Goal: Find specific page/section: Find specific page/section

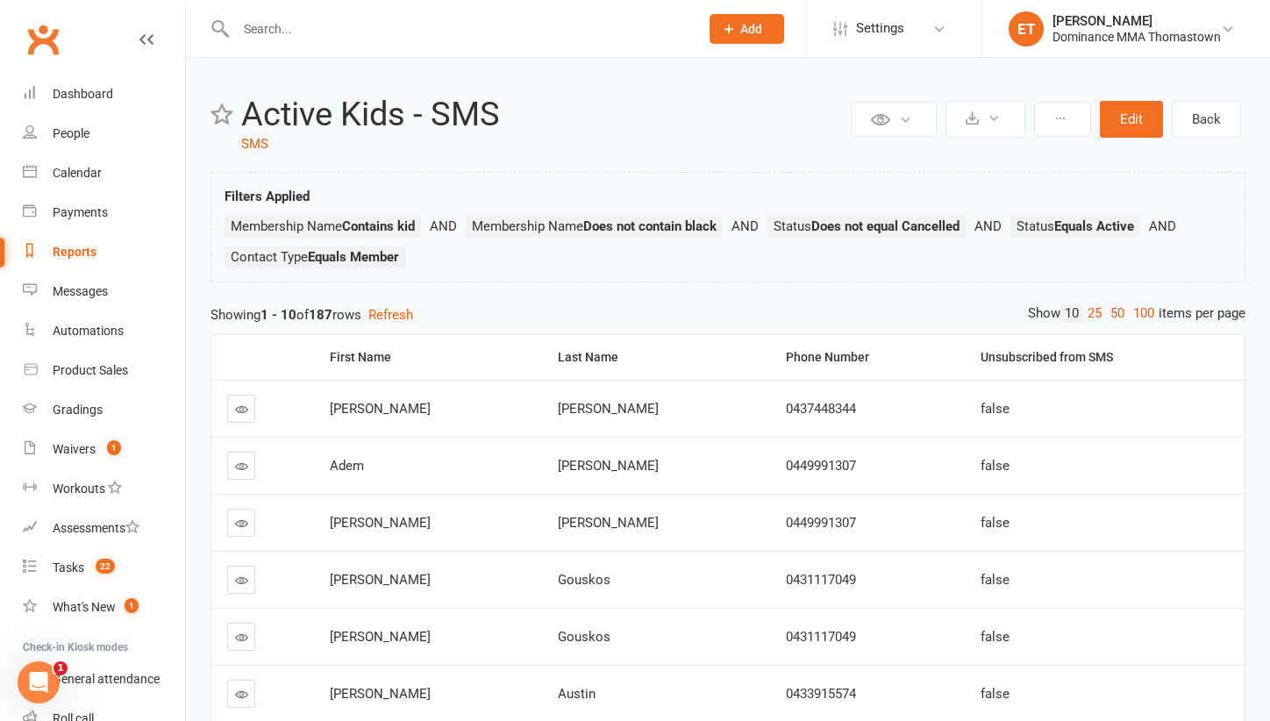
click at [246, 24] on input "text" at bounding box center [459, 29] width 456 height 25
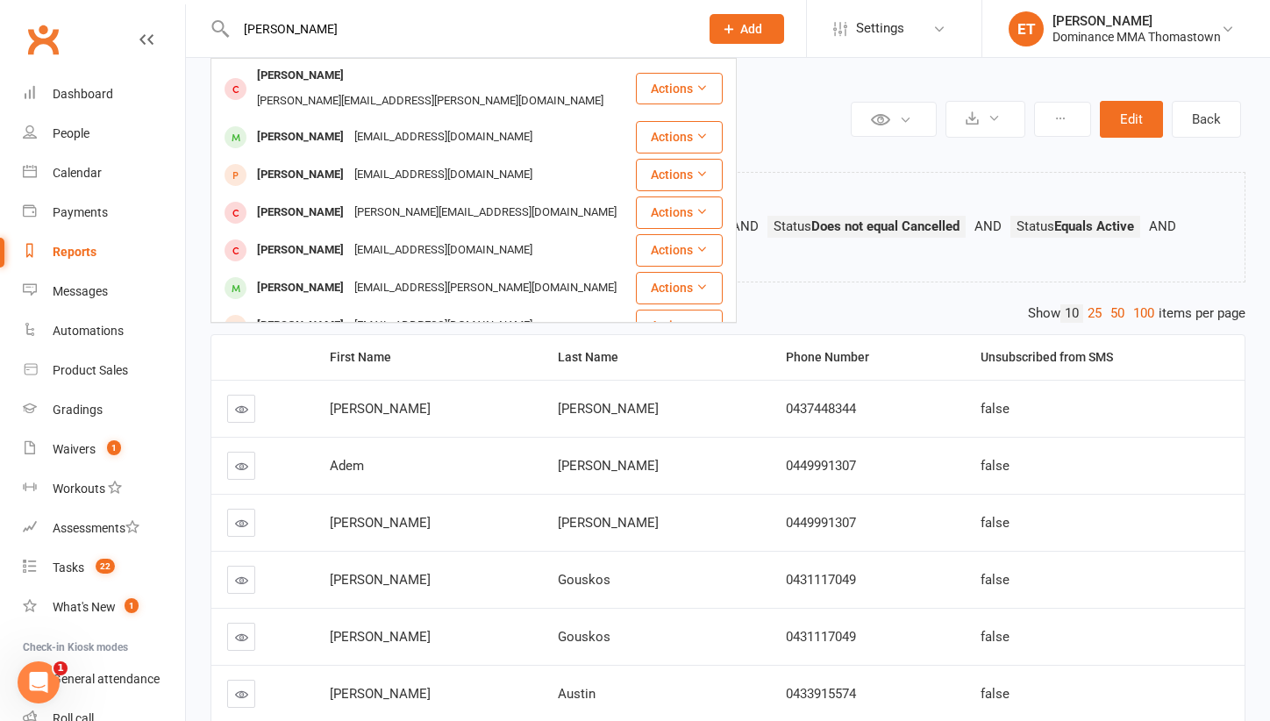
type input "[PERSON_NAME]"
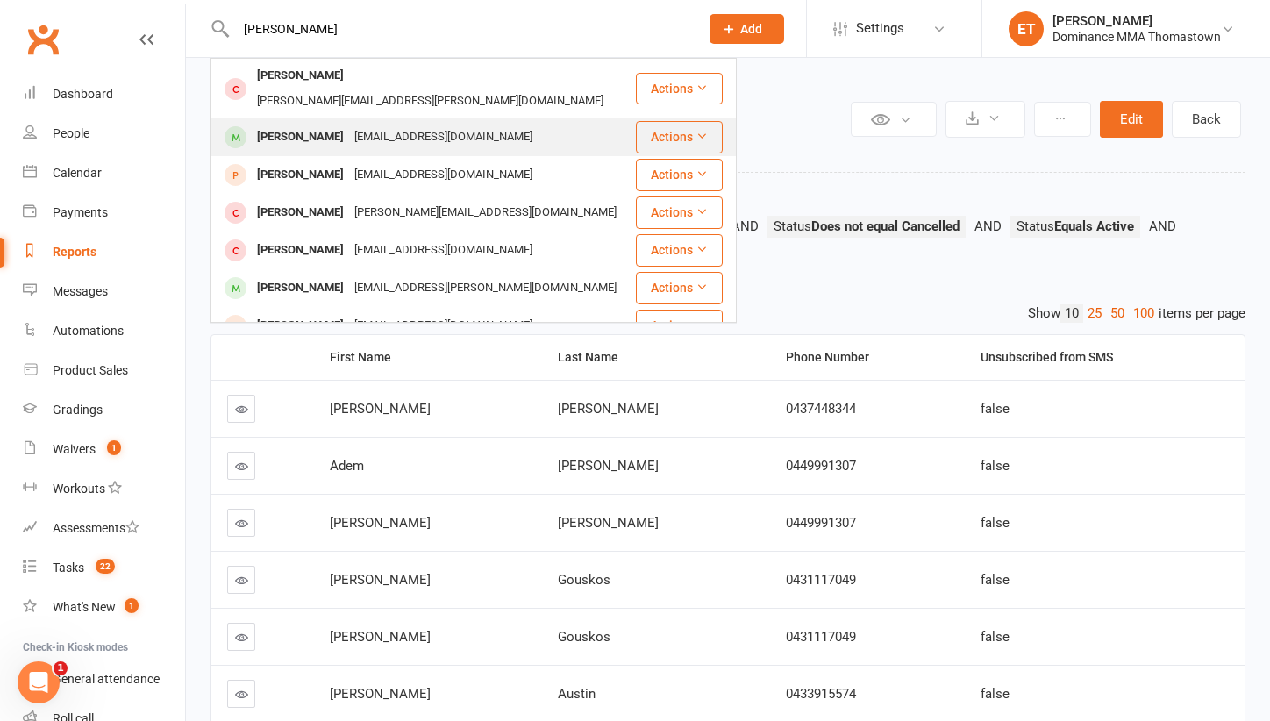
drag, startPoint x: 246, startPoint y: 24, endPoint x: 340, endPoint y: 126, distance: 139.0
click at [340, 126] on div "[PERSON_NAME]" at bounding box center [300, 137] width 97 height 25
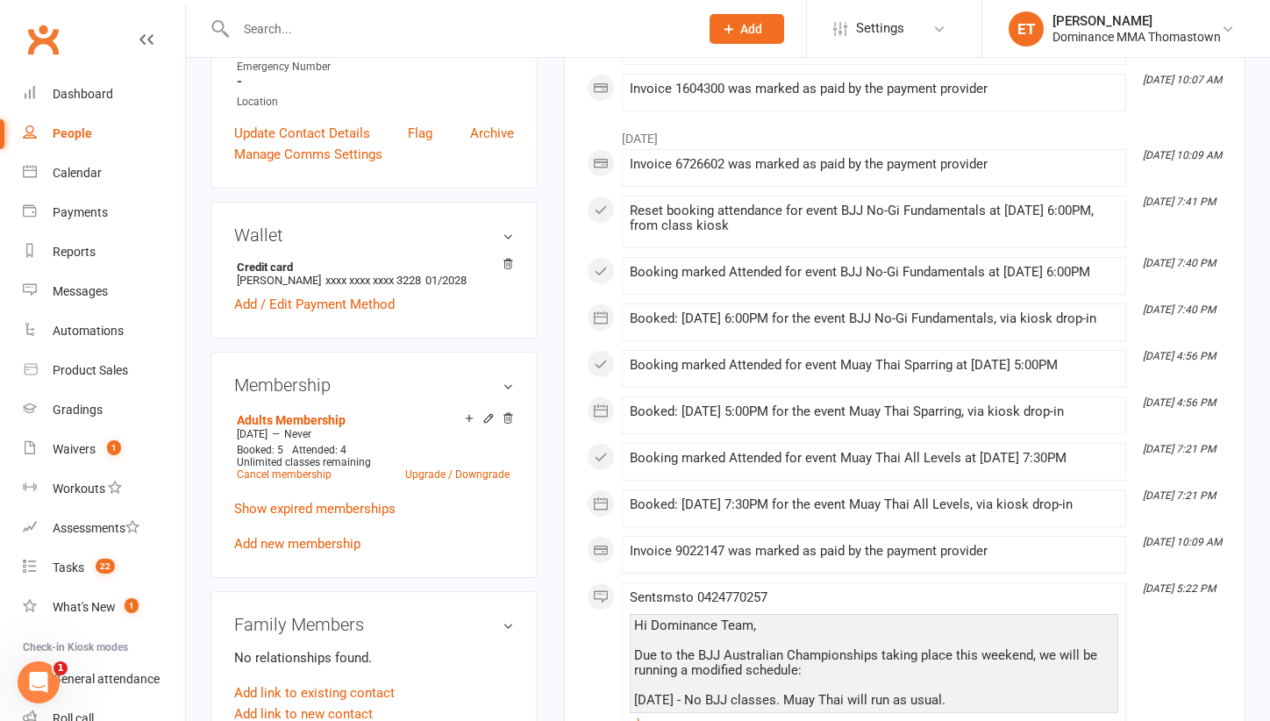
scroll to position [539, 0]
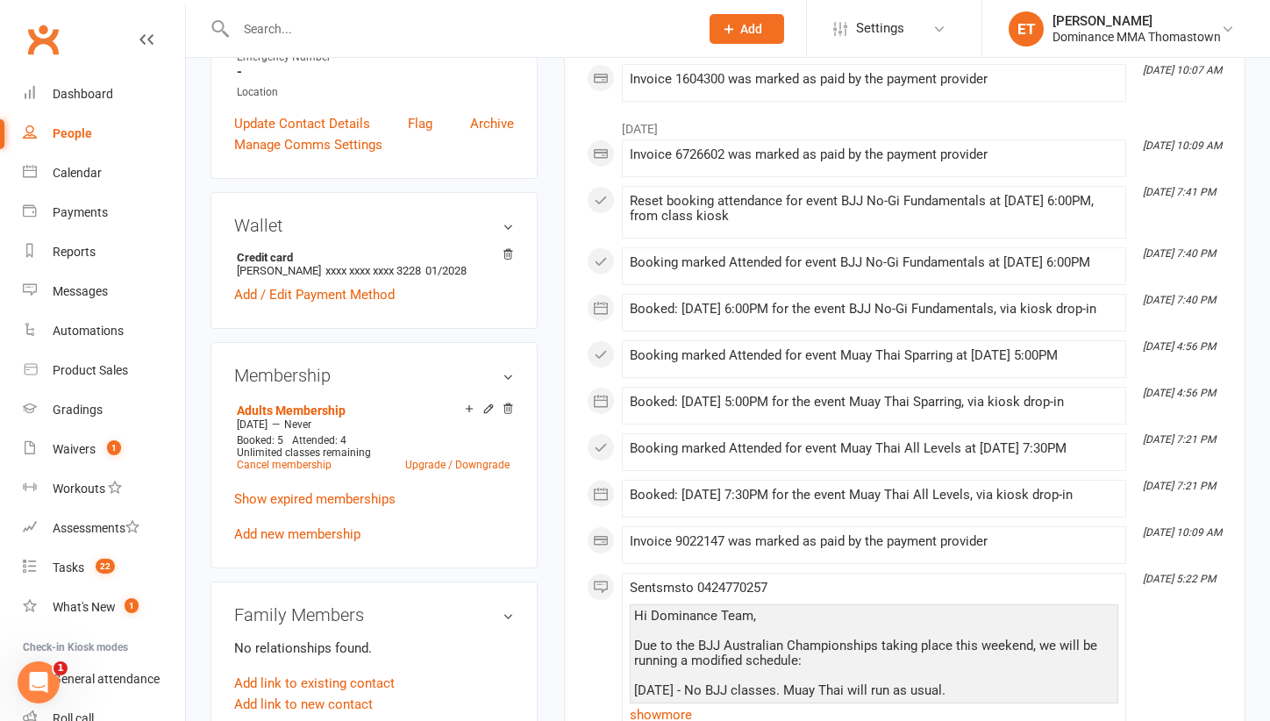
click at [346, 38] on input "text" at bounding box center [459, 29] width 456 height 25
paste input "[PERSON_NAME]"
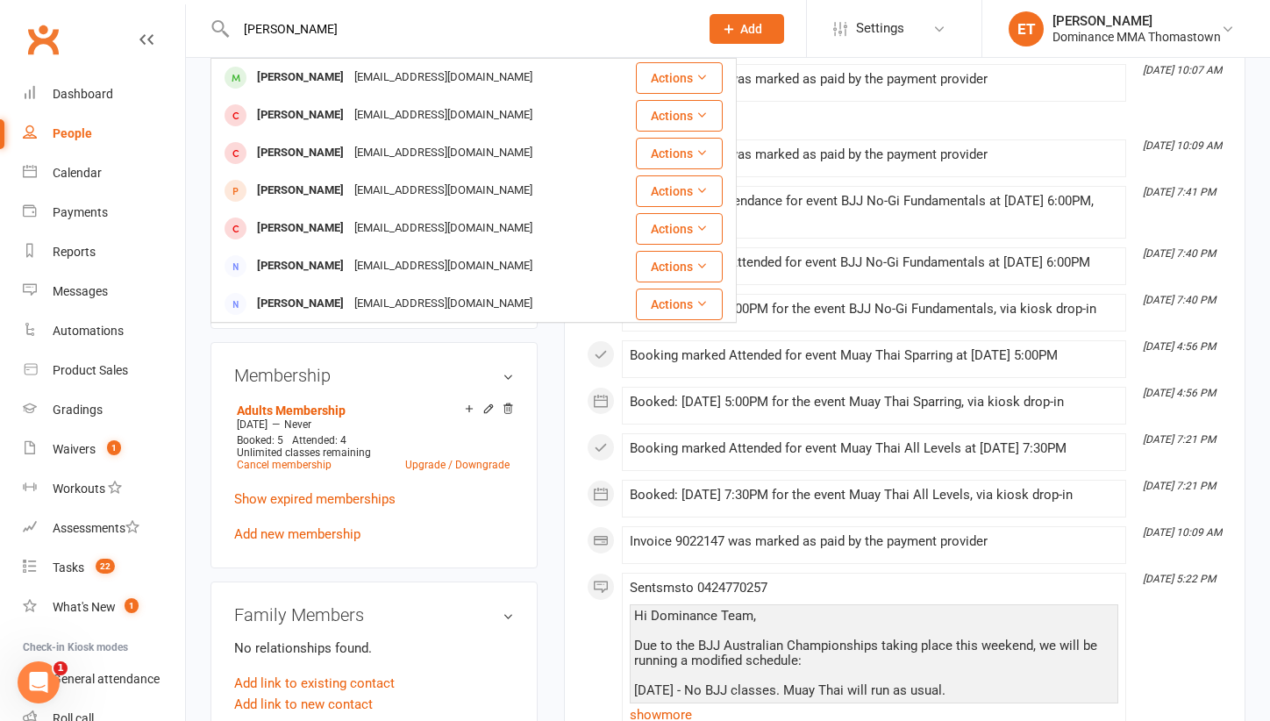
click at [290, 25] on input "[PERSON_NAME]" at bounding box center [459, 29] width 456 height 25
type input "[PERSON_NAME]"
click at [367, 68] on div "[EMAIL_ADDRESS][DOMAIN_NAME]" at bounding box center [443, 77] width 189 height 25
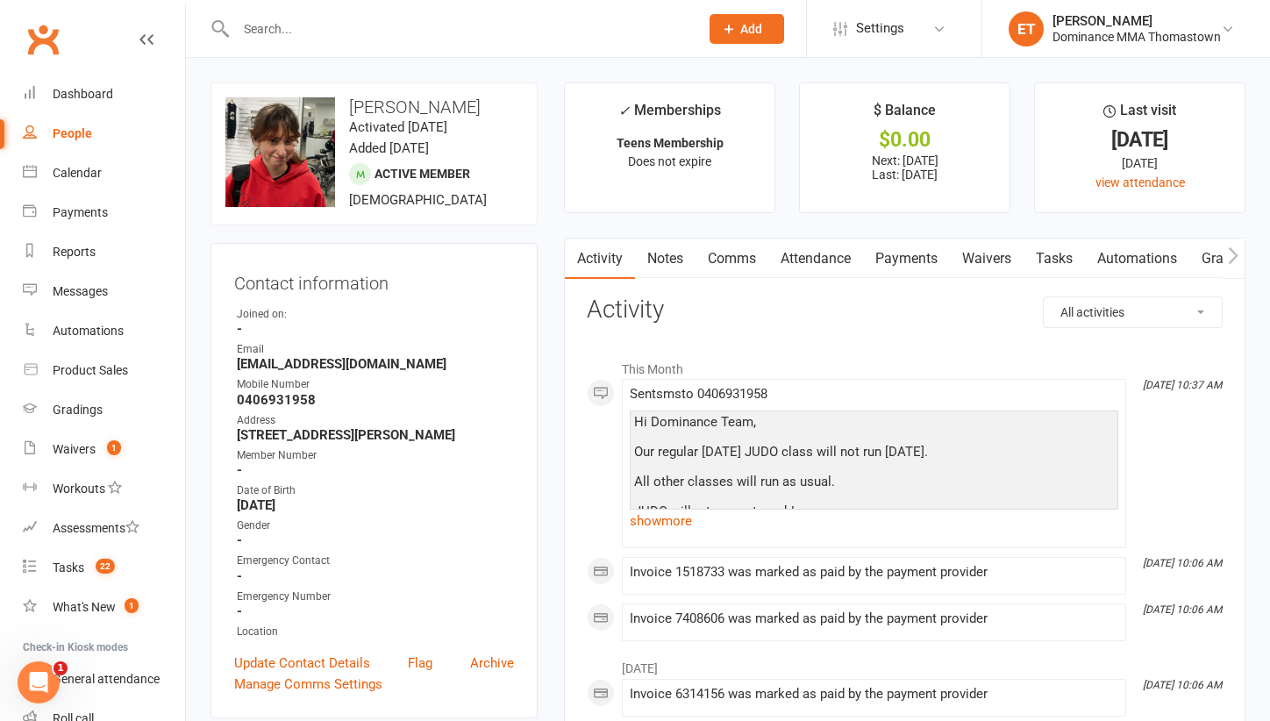
click at [375, 21] on input "text" at bounding box center [459, 29] width 456 height 25
paste input "[PERSON_NAME]"
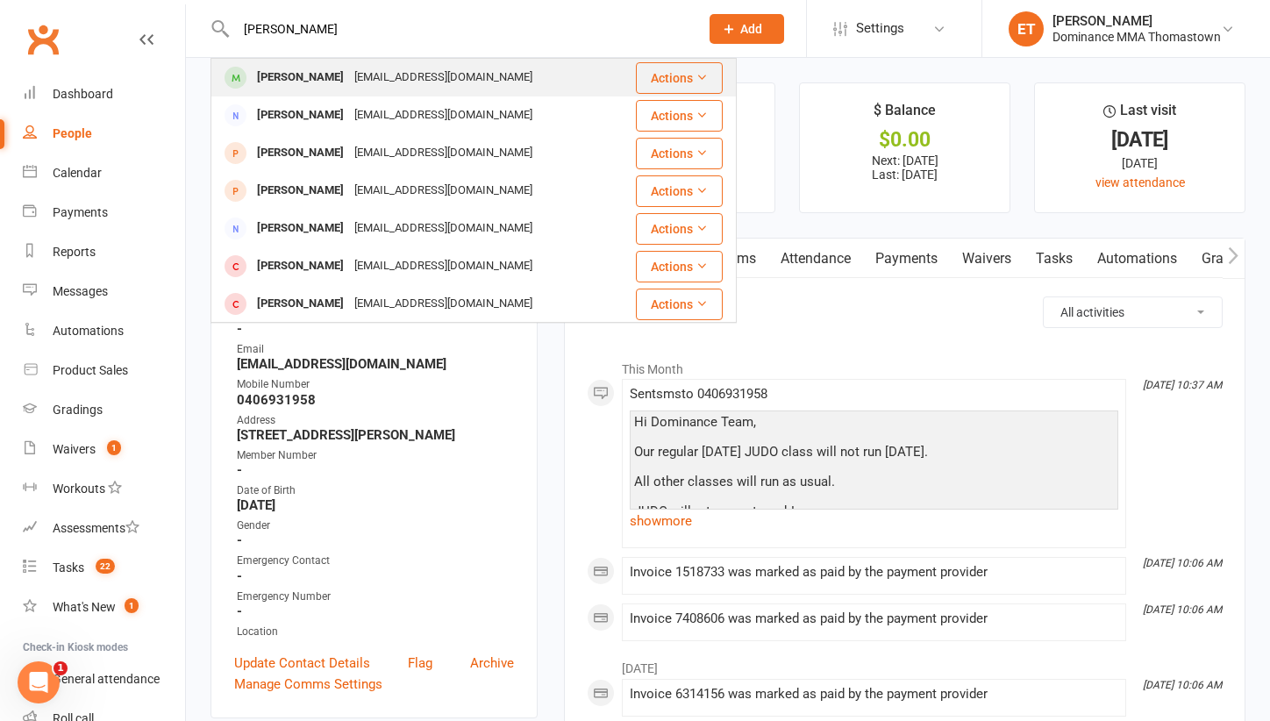
type input "[PERSON_NAME]"
click at [310, 81] on div "[PERSON_NAME]" at bounding box center [300, 77] width 97 height 25
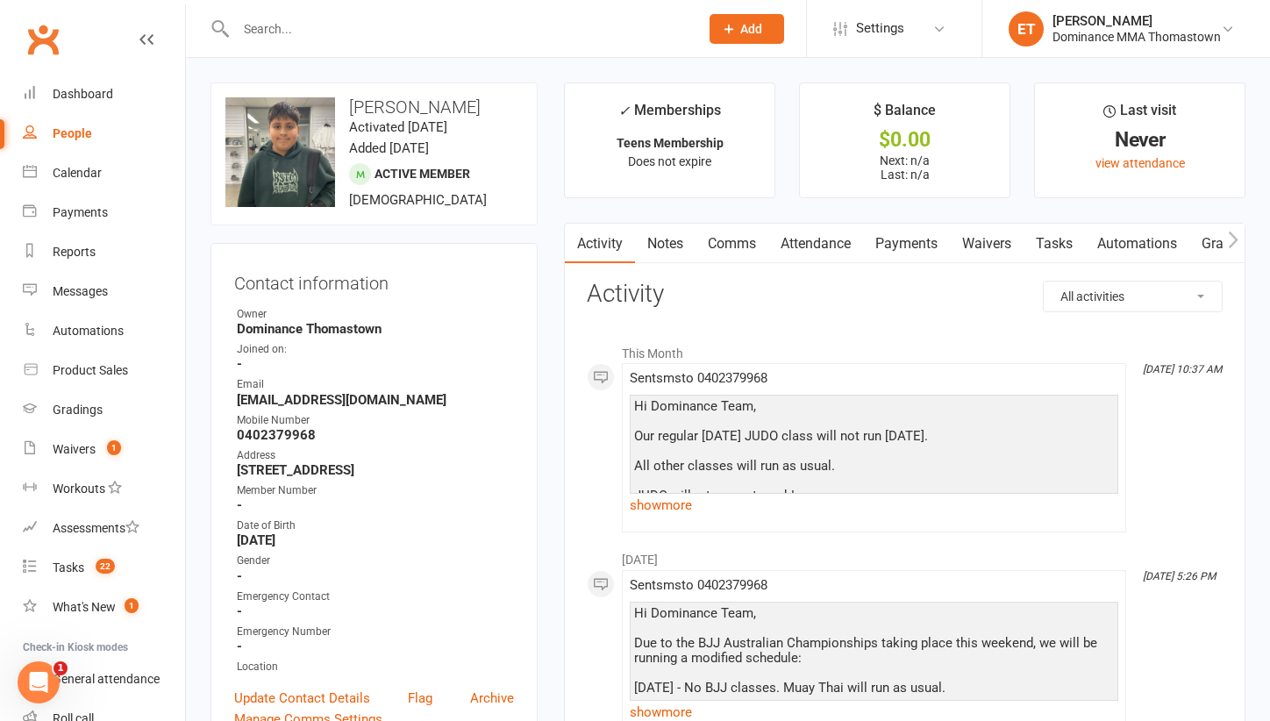
click at [446, 31] on input "text" at bounding box center [459, 29] width 456 height 25
paste input "[PERSON_NAME]"
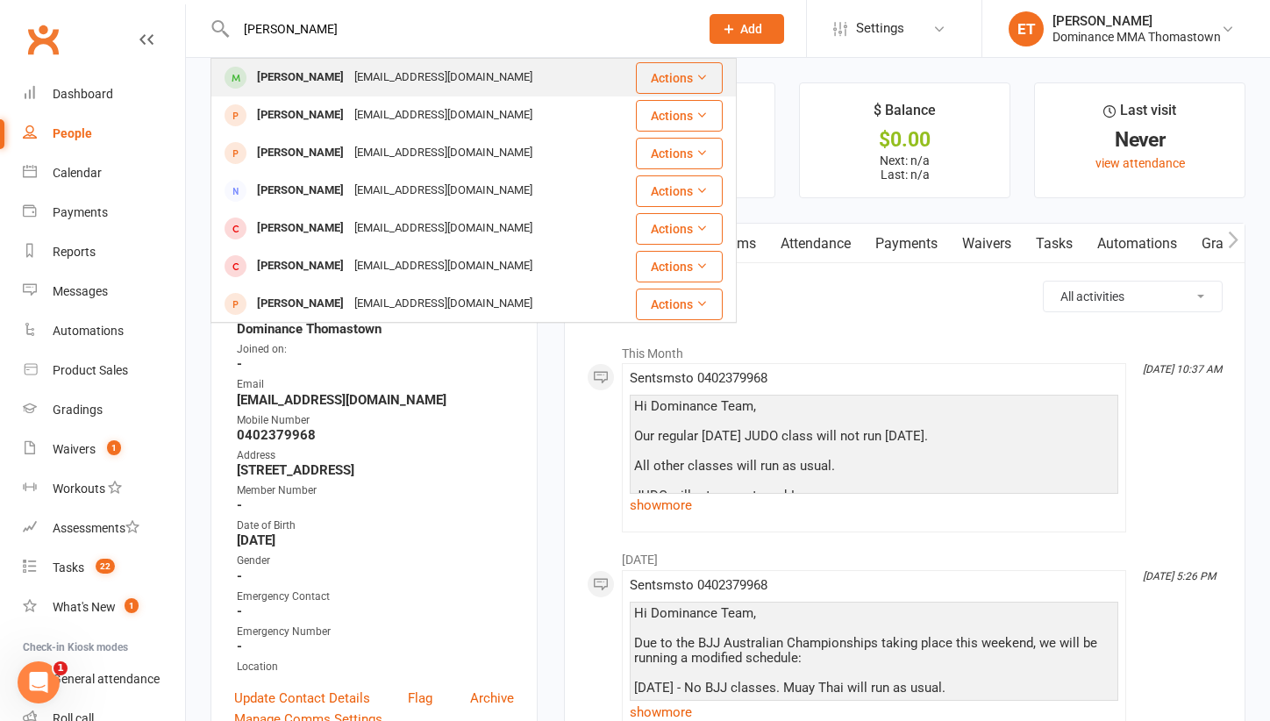
type input "[PERSON_NAME]"
click at [332, 82] on div "[PERSON_NAME]" at bounding box center [300, 77] width 97 height 25
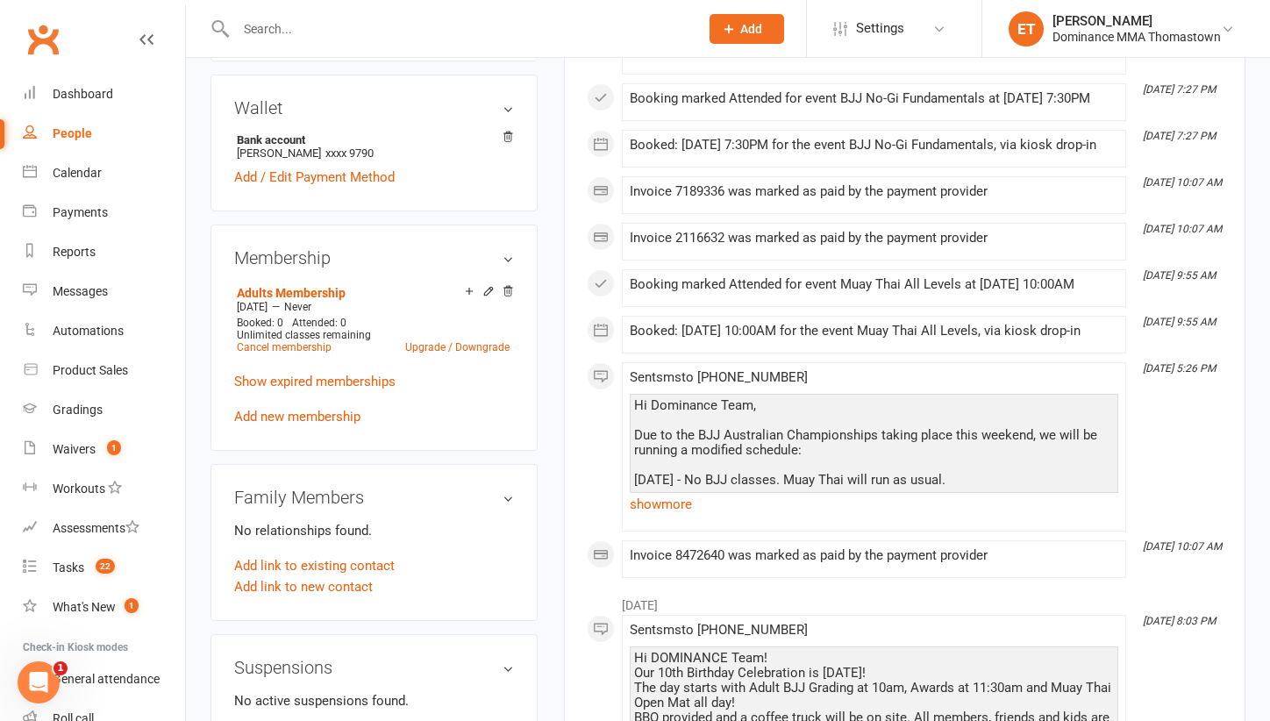
scroll to position [146, 0]
